Goal: Task Accomplishment & Management: Complete application form

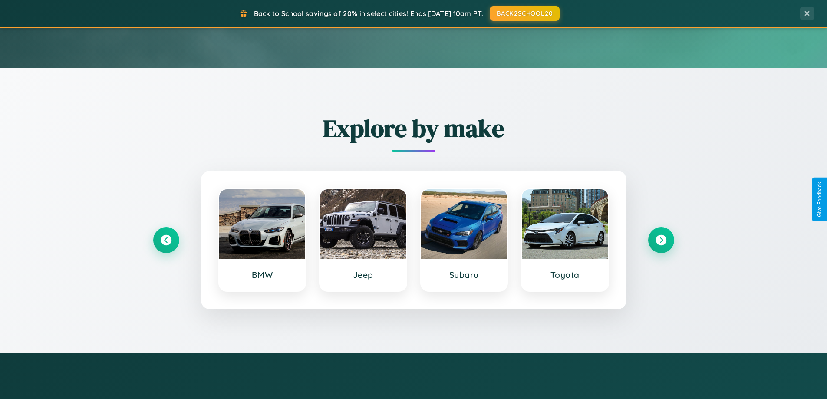
scroll to position [1670, 0]
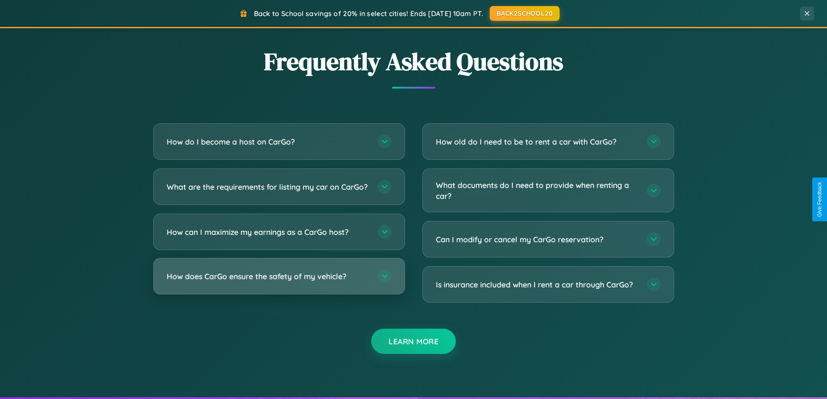
click at [279, 282] on h3 "How does CarGo ensure the safety of my vehicle?" at bounding box center [268, 276] width 202 height 11
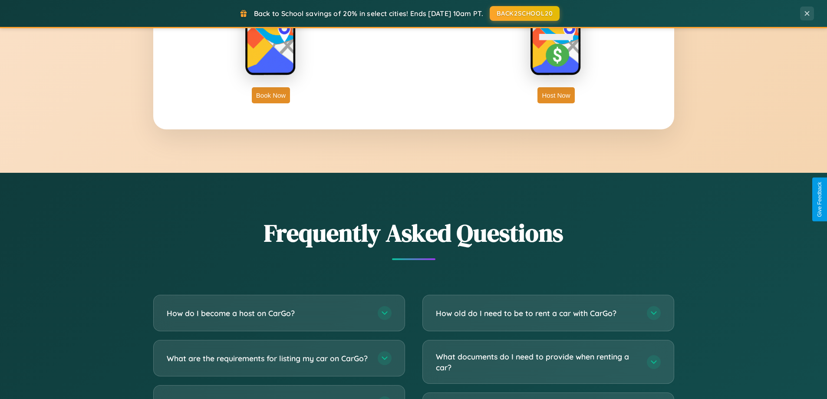
scroll to position [0, 0]
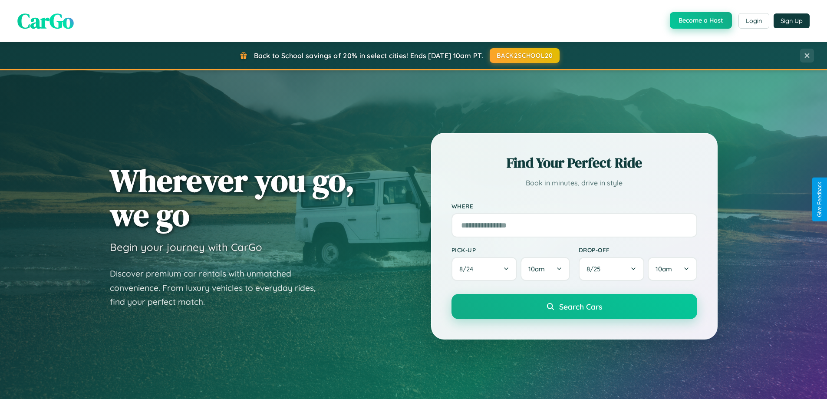
click at [700, 21] on button "Become a Host" at bounding box center [701, 20] width 62 height 16
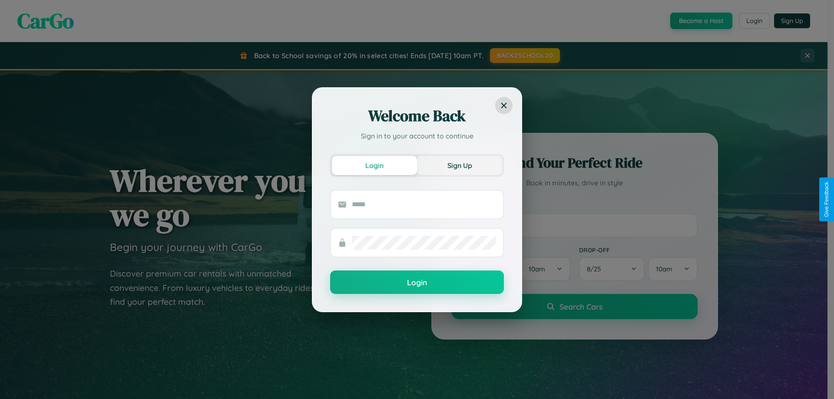
click at [459, 165] on button "Sign Up" at bounding box center [459, 165] width 85 height 19
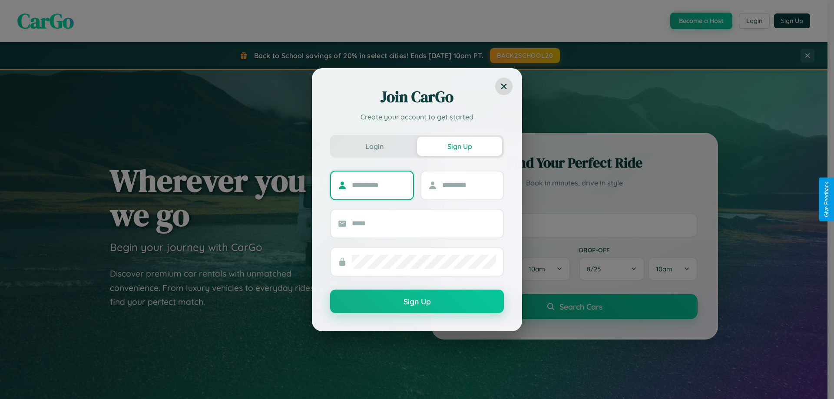
click at [379, 185] on input "text" at bounding box center [379, 185] width 54 height 14
type input "*****"
click at [468, 185] on input "text" at bounding box center [469, 185] width 54 height 14
type input "*****"
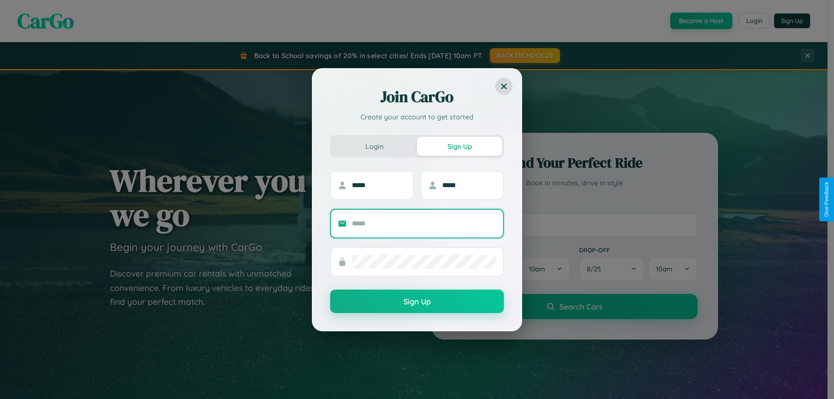
click at [424, 223] on input "text" at bounding box center [424, 224] width 144 height 14
type input "**********"
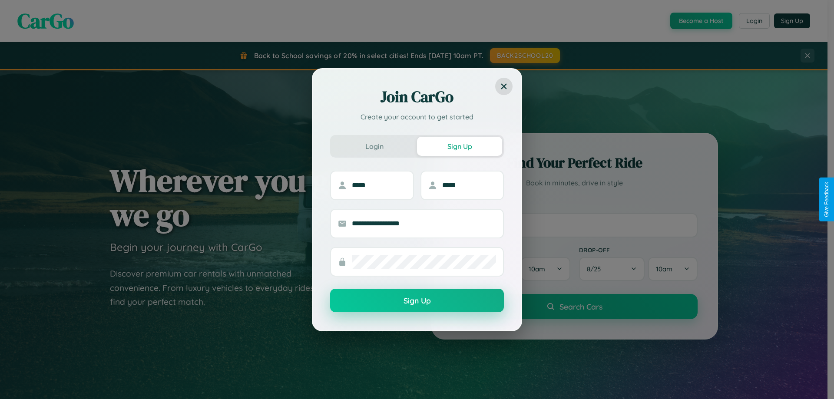
click at [417, 301] on button "Sign Up" at bounding box center [417, 300] width 174 height 23
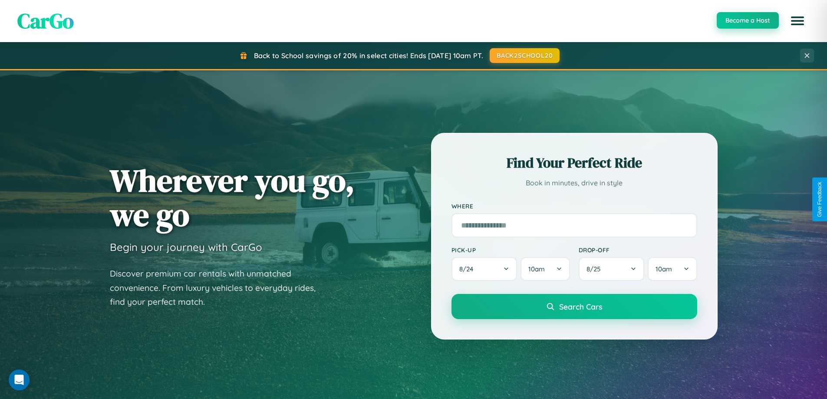
click at [747, 20] on button "Become a Host" at bounding box center [748, 20] width 62 height 16
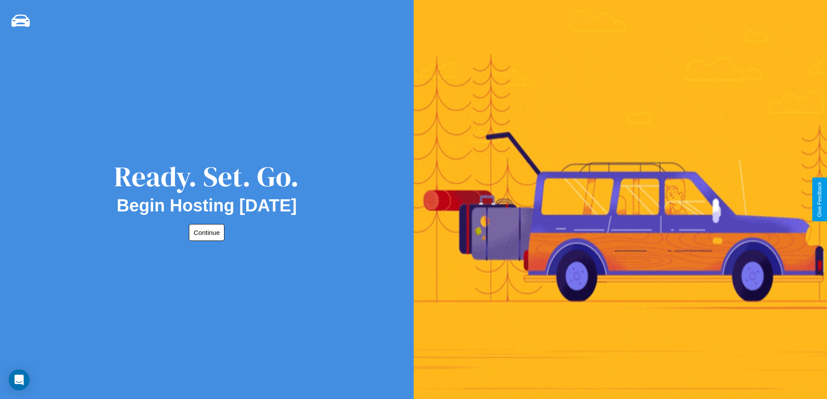
click at [205, 232] on button "Continue" at bounding box center [207, 232] width 36 height 17
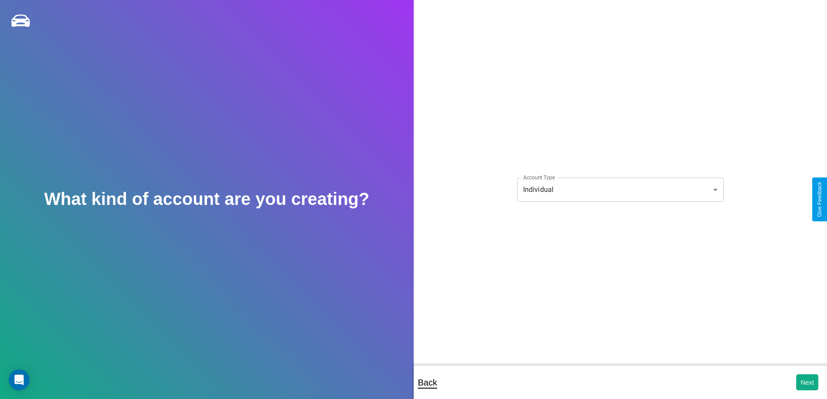
click at [620, 189] on body "**********" at bounding box center [413, 205] width 827 height 411
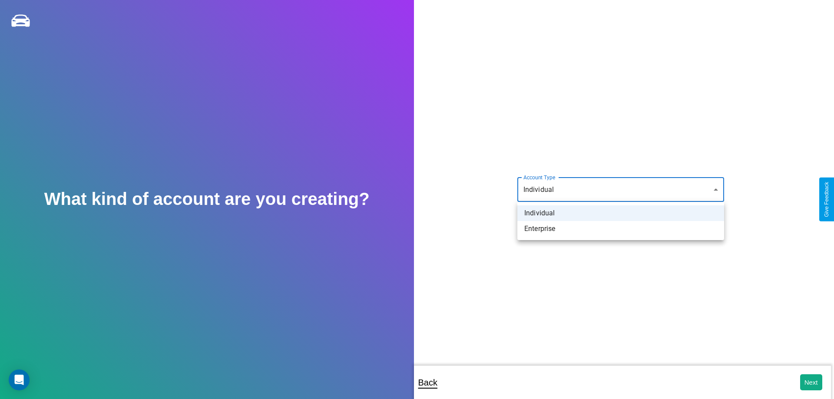
click at [620, 213] on li "Individual" at bounding box center [620, 213] width 207 height 16
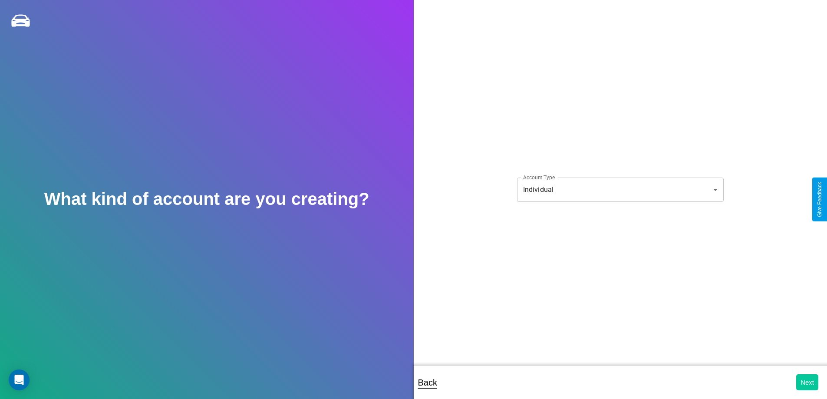
click at [807, 382] on button "Next" at bounding box center [807, 382] width 22 height 16
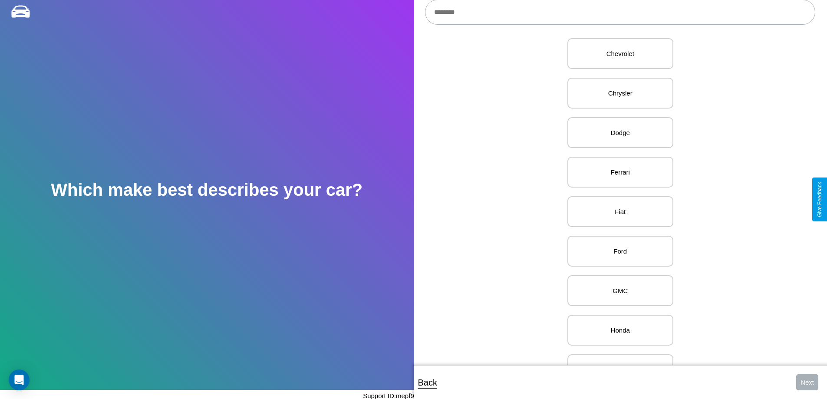
scroll to position [336, 0]
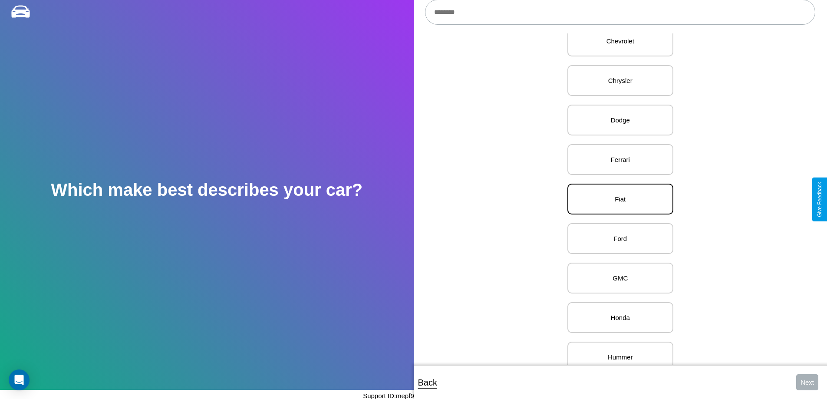
click at [617, 199] on p "Fiat" at bounding box center [620, 199] width 87 height 12
click at [807, 382] on button "Next" at bounding box center [807, 382] width 22 height 16
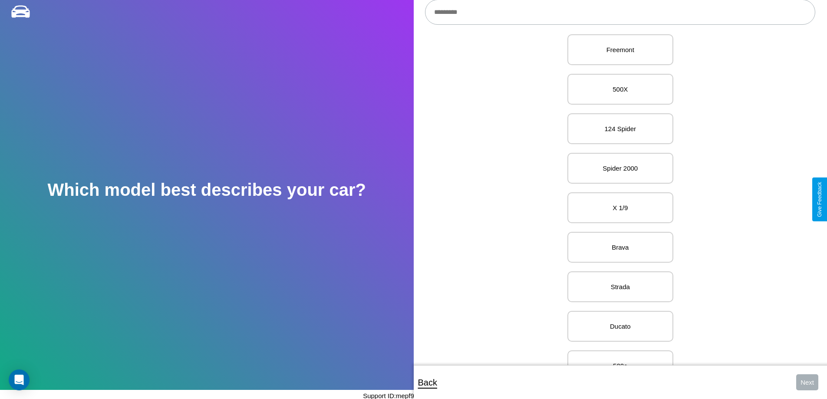
scroll to position [99, 0]
click at [617, 199] on p "X 1/9" at bounding box center [620, 199] width 87 height 12
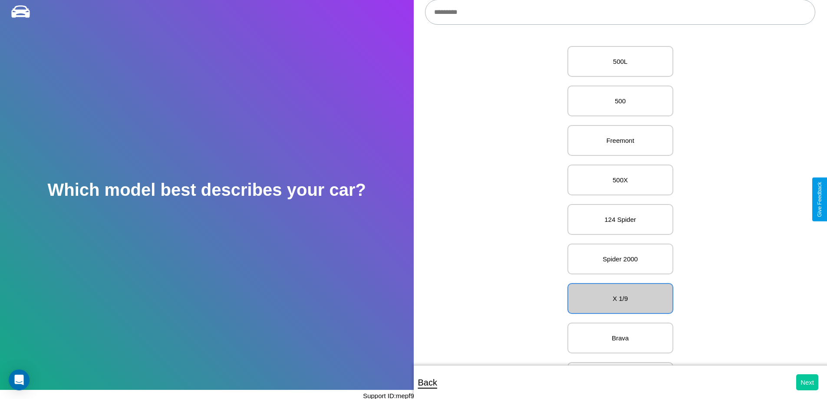
click at [807, 382] on button "Next" at bounding box center [807, 382] width 22 height 16
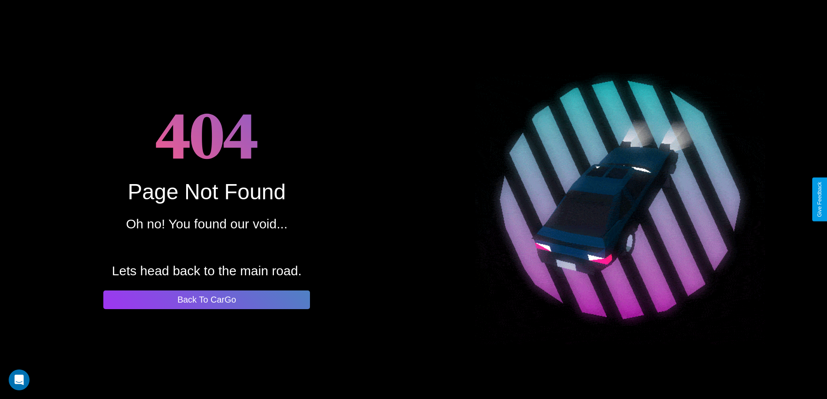
click at [207, 300] on button "Back To CarGo" at bounding box center [206, 299] width 207 height 19
